Goal: Task Accomplishment & Management: Use online tool/utility

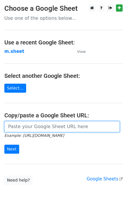
click at [15, 123] on input "url" at bounding box center [61, 126] width 115 height 11
type input "https://docs.google.com/spreadsheets/d/1NSPy5y9XraHPasg8dEzu-ngu0Ro3lXZEEAXZcNX…"
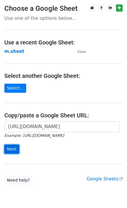
click at [15, 148] on input "Next" at bounding box center [11, 149] width 15 height 9
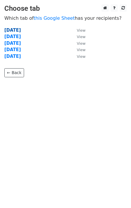
click at [15, 31] on strong "Monday" at bounding box center [12, 30] width 17 height 5
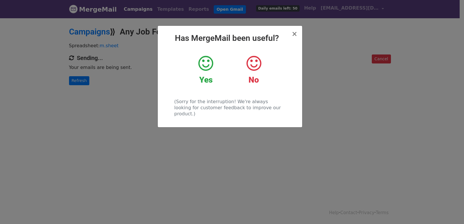
click at [81, 75] on div "× Has MergeMail been useful? Yes No (Sorry for the interruption! We're always l…" at bounding box center [232, 120] width 464 height 207
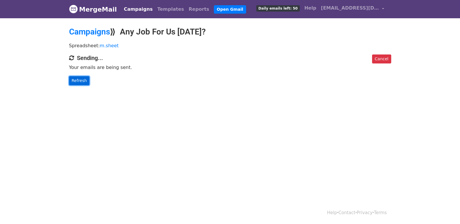
click at [77, 78] on link "Refresh" at bounding box center [79, 80] width 21 height 9
